Goal: Information Seeking & Learning: Learn about a topic

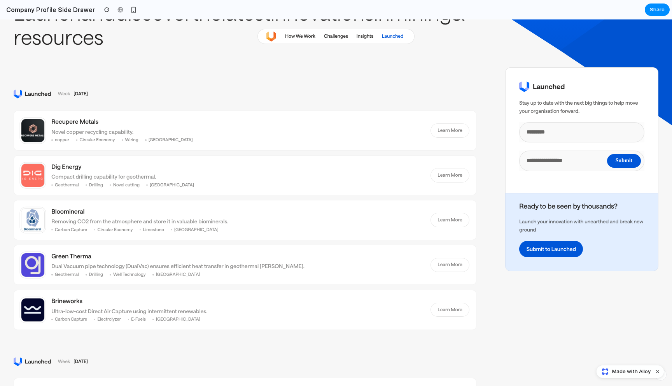
scroll to position [63, 0]
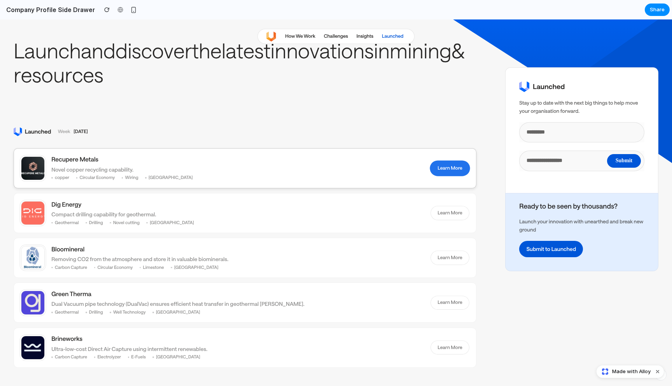
click at [449, 168] on link "Learn More" at bounding box center [450, 168] width 39 height 14
click at [625, 371] on span "Made with Alloy" at bounding box center [631, 372] width 39 height 8
click at [447, 172] on link "Learn More" at bounding box center [450, 168] width 39 height 14
click at [70, 9] on h2 "Company Profile Side Drawer" at bounding box center [49, 9] width 92 height 9
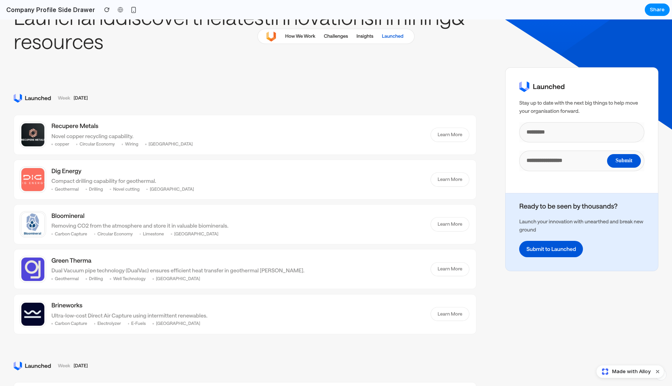
scroll to position [0, 0]
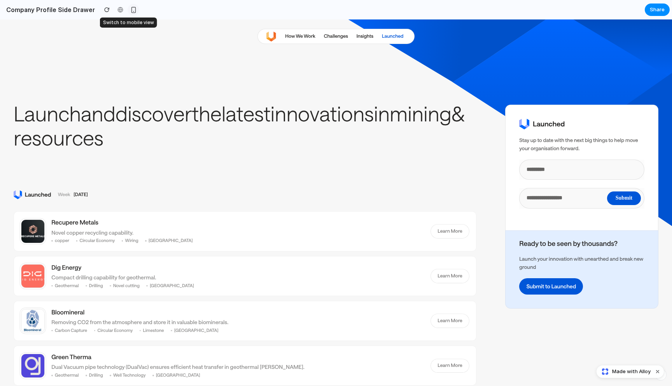
click at [130, 7] on div "button" at bounding box center [133, 10] width 7 height 7
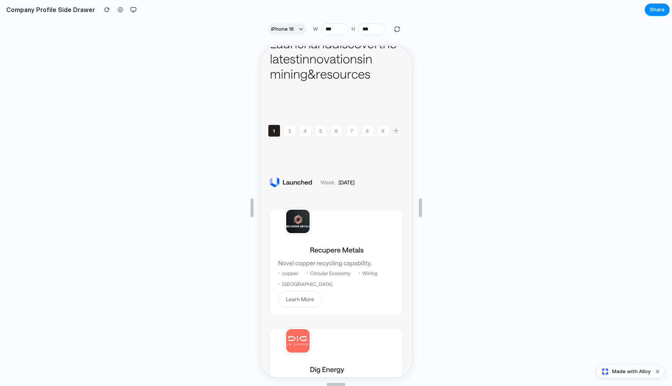
scroll to position [325, 0]
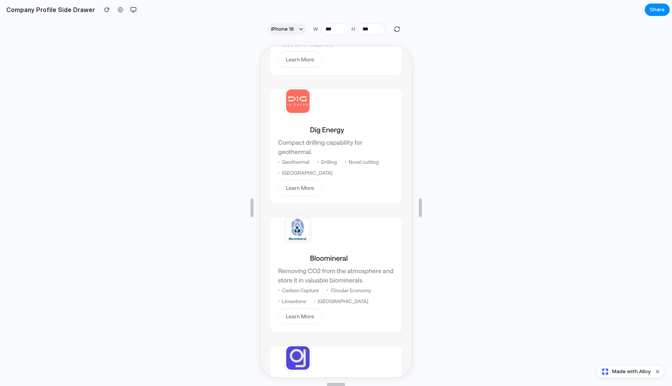
click at [128, 13] on button "button" at bounding box center [134, 10] width 12 height 12
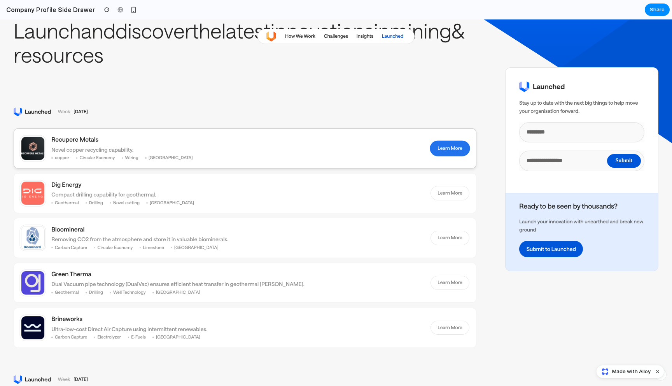
scroll to position [84, 0]
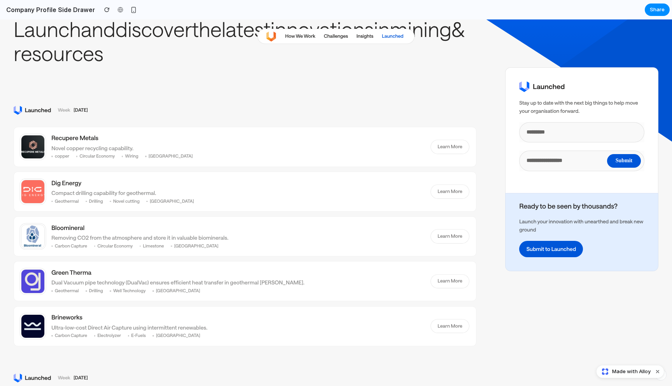
click at [307, 125] on section "Week [DATE] Recupere Metals Novel copper recycling capability. copper Circular …" at bounding box center [245, 226] width 463 height 240
click at [431, 147] on link "Learn More" at bounding box center [450, 147] width 39 height 14
click at [447, 150] on link "Learn More" at bounding box center [450, 147] width 39 height 14
click at [39, 145] on img at bounding box center [32, 146] width 25 height 25
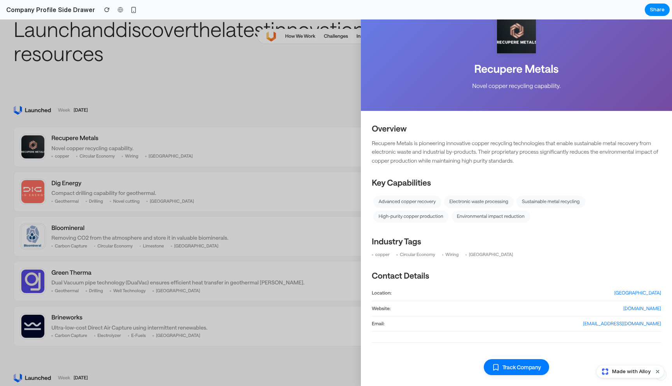
scroll to position [0, 0]
